Goal: Information Seeking & Learning: Understand process/instructions

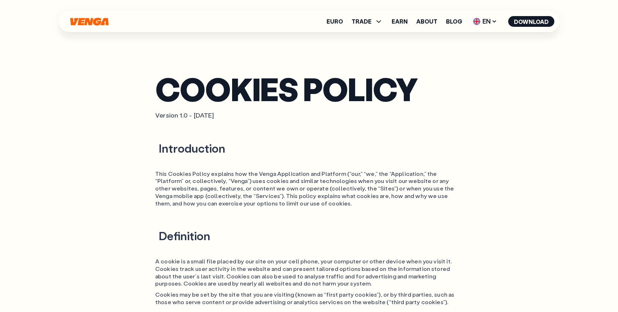
scroll to position [793, 0]
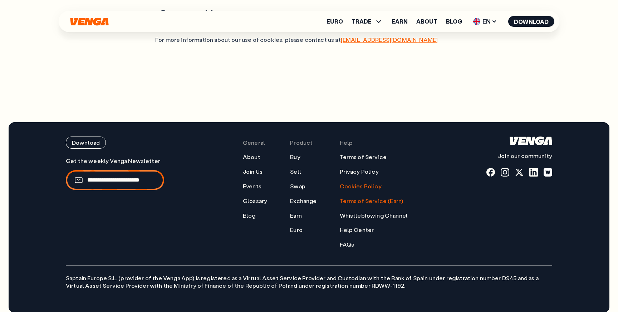
click at [378, 197] on link "Terms of Service (Earn)" at bounding box center [372, 201] width 64 height 8
